Goal: Task Accomplishment & Management: Manage account settings

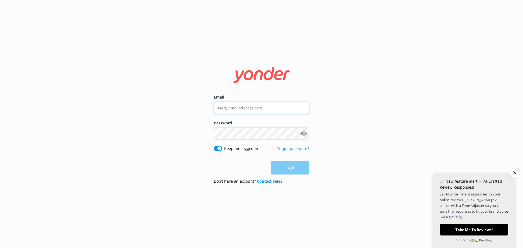
type input "[EMAIL_ADDRESS][DOMAIN_NAME]"
click at [295, 168] on div "Log in" at bounding box center [261, 168] width 95 height 14
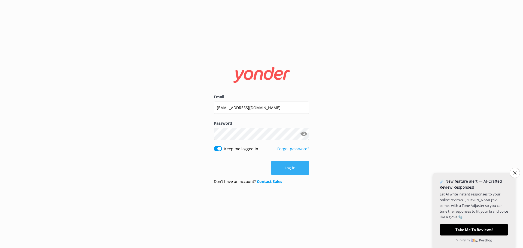
click at [300, 171] on button "Log in" at bounding box center [290, 168] width 38 height 14
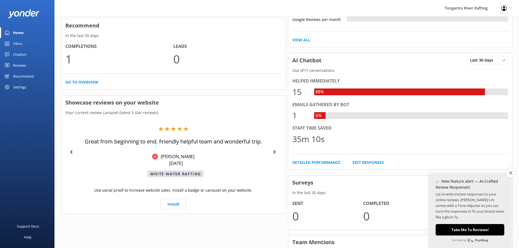
scroll to position [218, 0]
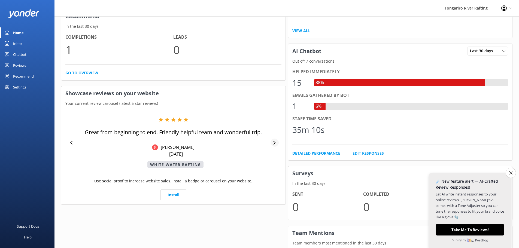
click at [273, 142] on icon at bounding box center [275, 143] width 4 height 4
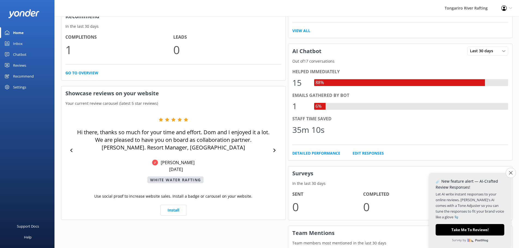
click at [272, 144] on div "Hi there, thanks so much for your time and effort. Dom and I enjoyed it a lot. …" at bounding box center [173, 150] width 216 height 66
click at [273, 149] on div at bounding box center [275, 150] width 8 height 8
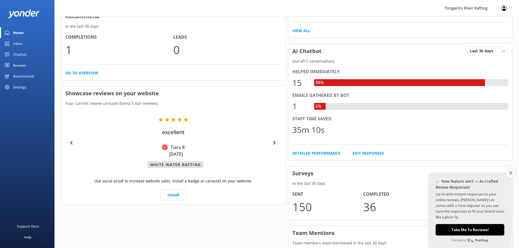
click at [273, 149] on div "excellent Tiara R [DATE] White Water Rafting" at bounding box center [173, 142] width 216 height 51
click at [275, 140] on div at bounding box center [275, 143] width 8 height 8
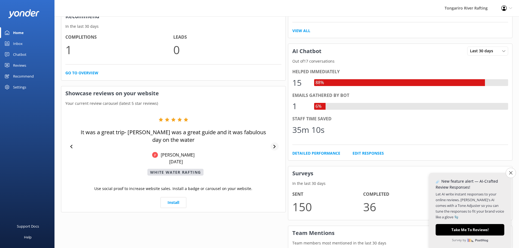
click at [275, 143] on div at bounding box center [275, 147] width 8 height 8
click at [275, 144] on div at bounding box center [275, 147] width 8 height 8
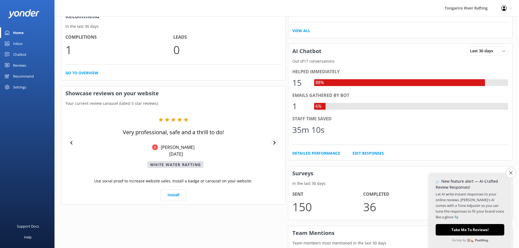
click at [275, 145] on div at bounding box center [275, 143] width 8 height 8
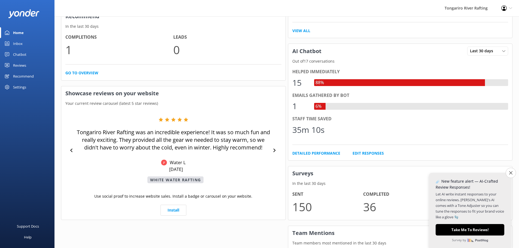
click at [274, 144] on div "Tongariro River Rafting was an incredible experience! It was so much fun and re…" at bounding box center [173, 150] width 216 height 66
click at [276, 150] on icon at bounding box center [275, 151] width 4 height 4
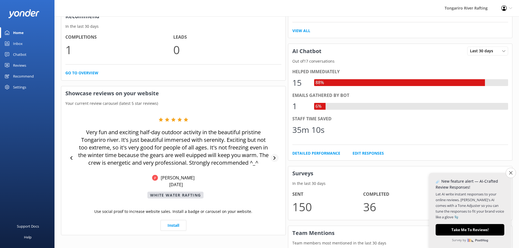
click at [274, 155] on div at bounding box center [275, 158] width 8 height 8
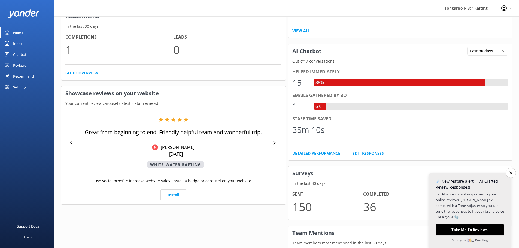
click at [274, 155] on div "Great from beginning to end. Friendly helpful team and wonderful trip. [PERSON_…" at bounding box center [173, 142] width 216 height 51
click at [273, 153] on div "Great from beginning to end. Friendly helpful team and wonderful trip. [PERSON_…" at bounding box center [173, 142] width 216 height 51
click at [274, 143] on icon at bounding box center [275, 143] width 4 height 4
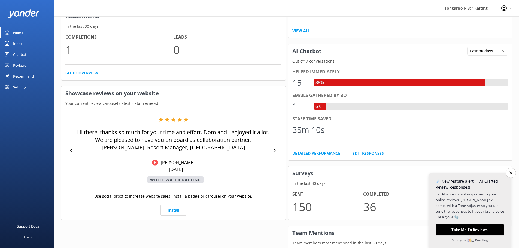
click at [275, 145] on div "Hi there, thanks so much for your time and effort. Dom and I enjoyed it a lot. …" at bounding box center [173, 150] width 216 height 66
click at [275, 149] on icon at bounding box center [275, 151] width 4 height 4
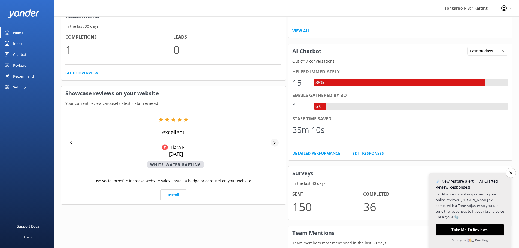
click at [274, 143] on icon at bounding box center [275, 143] width 2 height 4
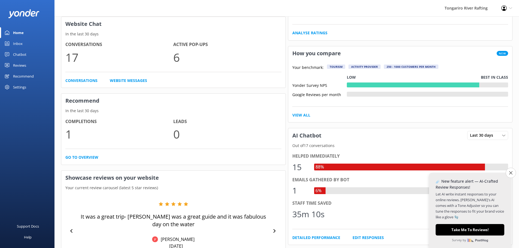
scroll to position [0, 0]
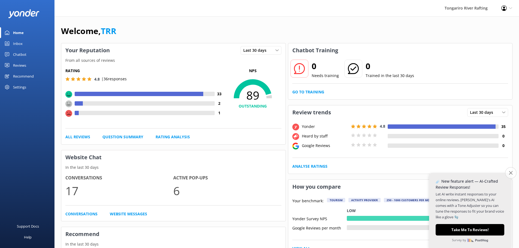
click at [512, 172] on icon "Close survey" at bounding box center [511, 173] width 4 height 4
